Goal: Navigation & Orientation: Find specific page/section

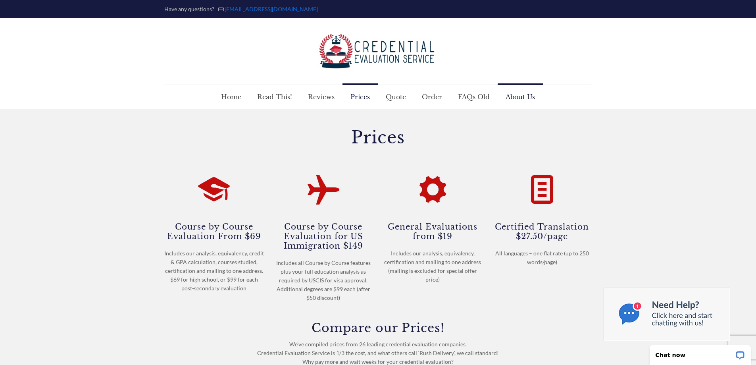
click at [509, 100] on span "About Us" at bounding box center [520, 97] width 45 height 24
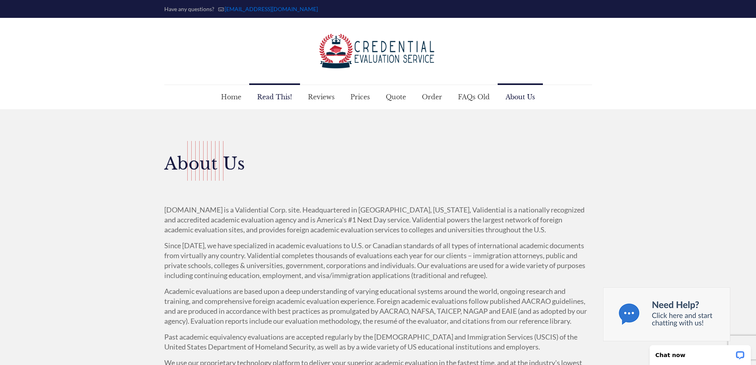
click at [269, 99] on span "Read This!" at bounding box center [274, 97] width 51 height 24
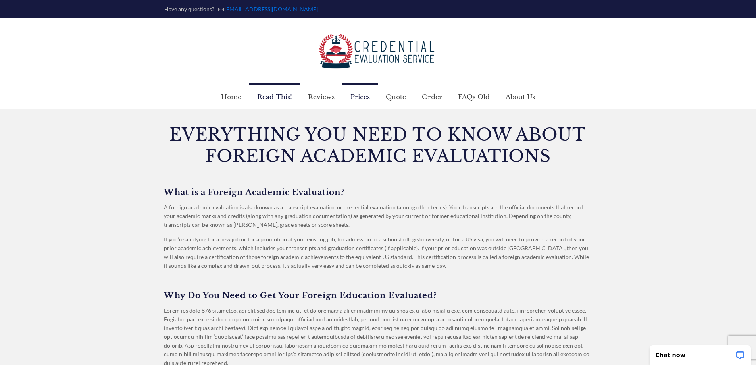
click at [363, 100] on span "Prices" at bounding box center [359, 97] width 35 height 24
